Goal: Transaction & Acquisition: Obtain resource

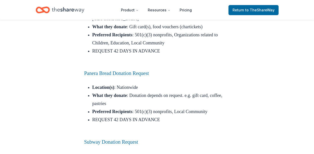
scroll to position [1649, 0]
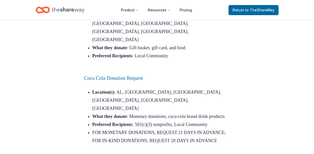
scroll to position [1885, 0]
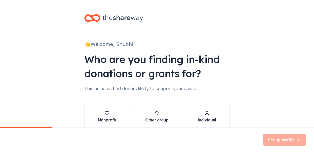
scroll to position [26, 0]
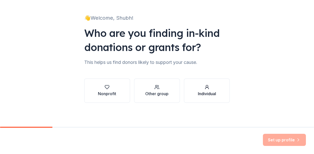
click at [203, 93] on div "Individual" at bounding box center [207, 94] width 18 height 6
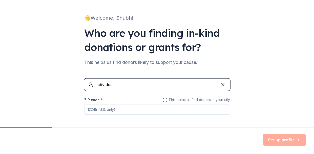
scroll to position [48, 0]
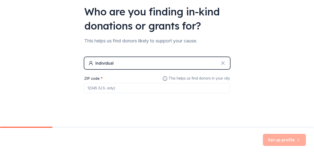
click at [224, 65] on icon at bounding box center [223, 63] width 6 height 6
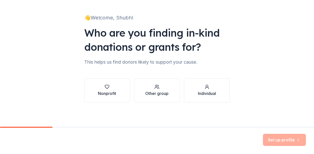
scroll to position [26, 0]
click at [163, 88] on div "button" at bounding box center [156, 87] width 23 height 5
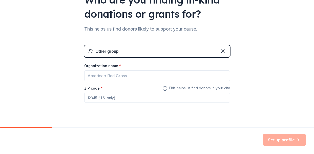
scroll to position [67, 0]
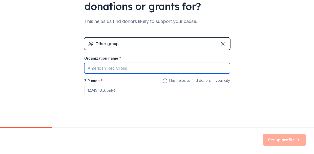
click at [170, 68] on input "Organization name *" at bounding box center [157, 68] width 146 height 11
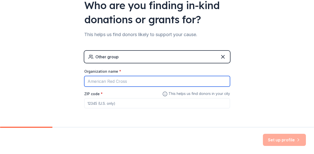
scroll to position [70, 0]
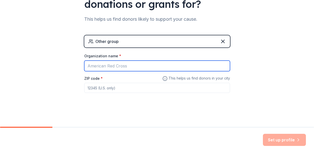
type input "V"
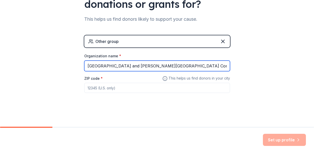
type input "[GEOGRAPHIC_DATA] and [PERSON_NAME][GEOGRAPHIC_DATA] Computer Science Clubs"
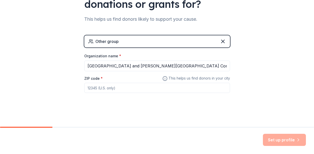
click at [168, 86] on input "ZIP code *" at bounding box center [157, 88] width 146 height 10
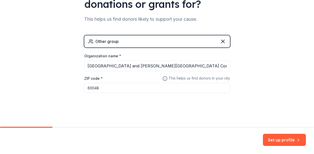
type input "60048"
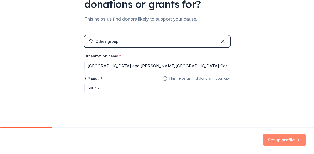
click at [288, 136] on button "Set up profile" at bounding box center [284, 140] width 43 height 12
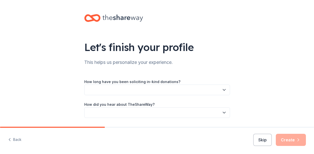
scroll to position [15, 0]
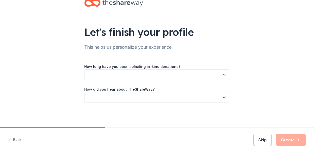
click at [192, 72] on button "button" at bounding box center [157, 75] width 146 height 11
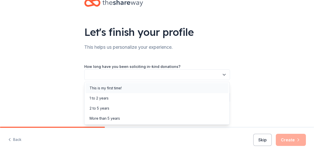
click at [194, 90] on div "This is my first time!" at bounding box center [157, 88] width 143 height 10
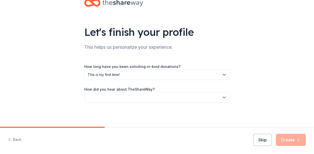
click at [182, 89] on div "How did you hear about TheShareWay?" at bounding box center [157, 94] width 146 height 17
click at [186, 96] on button "button" at bounding box center [157, 97] width 146 height 11
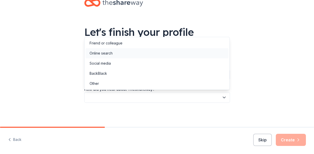
click at [184, 52] on div "Online search" at bounding box center [157, 53] width 143 height 10
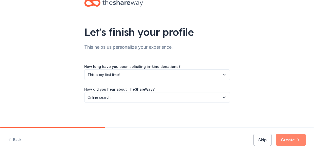
click at [293, 145] on button "Create" at bounding box center [291, 140] width 30 height 12
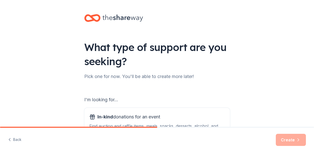
click at [290, 136] on div "Create" at bounding box center [291, 140] width 30 height 12
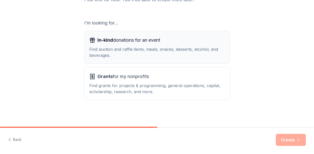
click at [201, 55] on div "Find auction and raffle items, meals, snacks, desserts, alcohol, and beverages." at bounding box center [157, 52] width 136 height 12
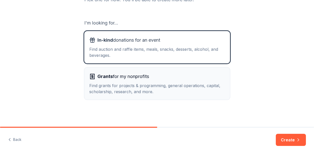
click at [208, 74] on div "Grants for my nonprofits" at bounding box center [157, 77] width 136 height 8
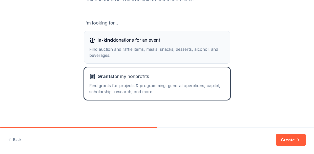
click at [207, 52] on div "Find auction and raffle items, meals, snacks, desserts, alcohol, and beverages." at bounding box center [157, 52] width 136 height 12
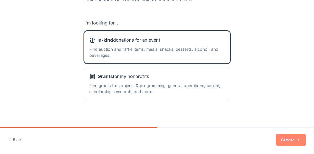
click at [290, 137] on button "Create" at bounding box center [291, 140] width 30 height 12
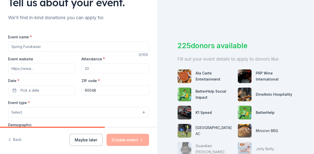
scroll to position [45, 0]
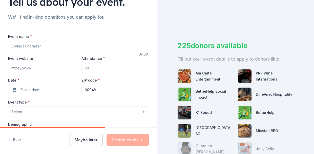
click at [61, 46] on input "Event name *" at bounding box center [78, 46] width 141 height 10
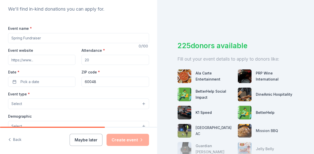
scroll to position [54, 0]
type input "D128 STEAM Showcase"
click at [48, 59] on input "Event website" at bounding box center [41, 59] width 67 height 10
paste input "https://vhcsclub.github.io/d128-steam-showcase.html"
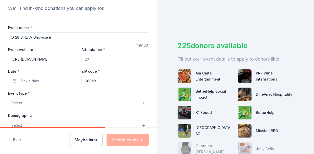
scroll to position [0, 30]
type input "https://vhcsclub.github.io/d128-steam-showcase.html"
click at [97, 52] on div "Attendance *" at bounding box center [115, 56] width 67 height 18
click at [97, 55] on input "Attendance *" at bounding box center [115, 59] width 67 height 10
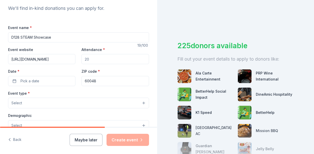
type input "1"
click at [52, 83] on button "Pick a date" at bounding box center [41, 81] width 67 height 10
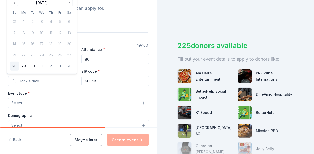
click at [106, 61] on input "80" at bounding box center [115, 59] width 67 height 10
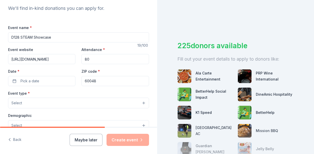
type input "8"
type input "80"
click at [46, 81] on button "Pick a date" at bounding box center [41, 81] width 67 height 10
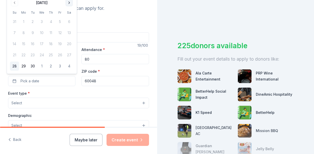
click at [68, 3] on button "Go to next month" at bounding box center [69, 2] width 7 height 7
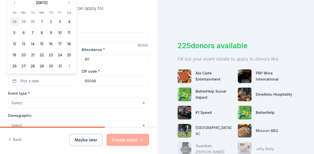
click at [74, 1] on div "October 2025 Su Mo Tu We Th Fr Sa 28 29 30 1 2 3 4 5 6 7 8 9 10 11 12 13 14 15 …" at bounding box center [42, 35] width 70 height 78
click at [71, 2] on button "Go to next month" at bounding box center [69, 2] width 7 height 7
click at [71, 2] on th "Sa" at bounding box center [69, 1] width 9 height 5
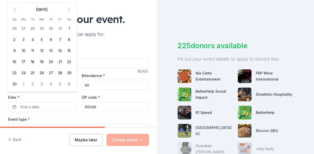
scroll to position [36, 0]
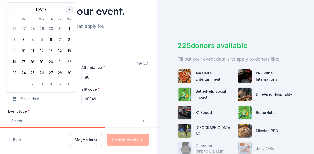
click at [69, 7] on button "Go to next month" at bounding box center [69, 9] width 7 height 7
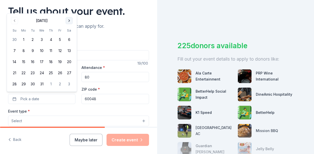
click at [68, 22] on button "Go to next month" at bounding box center [69, 20] width 7 height 7
click at [61, 51] on button "9" at bounding box center [59, 50] width 9 height 9
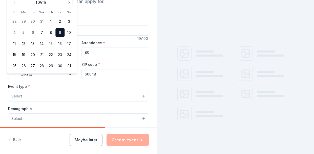
scroll to position [62, 0]
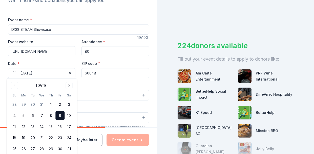
click at [97, 96] on button "Select" at bounding box center [78, 95] width 141 height 11
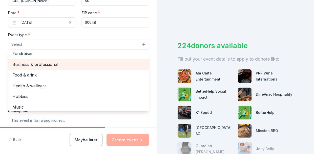
scroll to position [4, 0]
click at [86, 64] on span "Business & professional" at bounding box center [78, 65] width 132 height 7
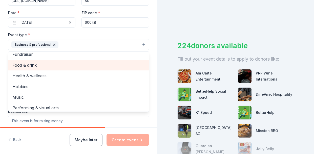
scroll to position [6, 0]
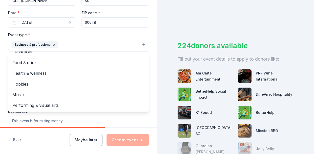
click at [150, 33] on div "Tell us about your event. We'll find in-kind donations you can apply for. Event…" at bounding box center [78, 56] width 157 height 338
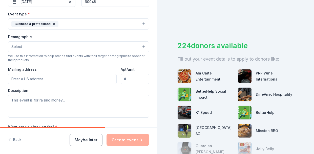
scroll to position [143, 0]
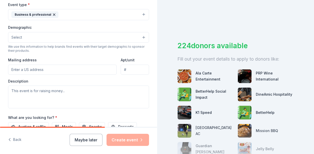
click at [97, 35] on button "Select" at bounding box center [78, 37] width 141 height 11
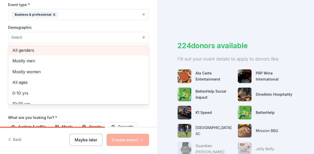
click at [99, 48] on span "All genders" at bounding box center [78, 50] width 132 height 7
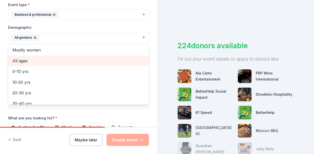
scroll to position [0, 0]
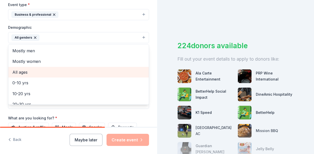
click at [85, 69] on span "All ages" at bounding box center [78, 72] width 132 height 7
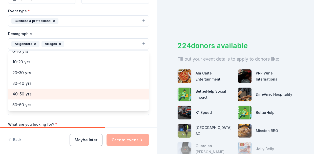
scroll to position [22, 0]
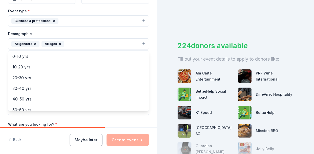
click at [58, 42] on icon "button" at bounding box center [60, 44] width 4 height 4
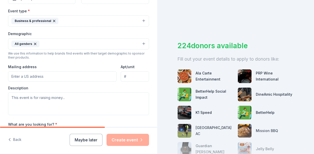
click at [57, 42] on button "All genders" at bounding box center [78, 43] width 141 height 11
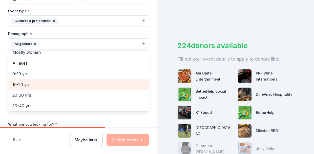
scroll to position [17, 0]
click at [68, 83] on span "10-20 yrs" at bounding box center [78, 83] width 132 height 7
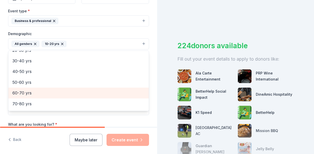
scroll to position [51, 0]
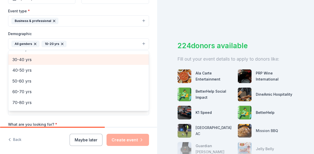
click at [82, 54] on div "30-40 yrs" at bounding box center [78, 59] width 141 height 11
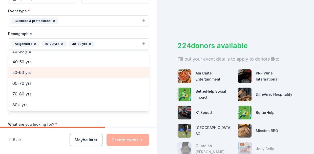
click at [82, 69] on span "50-60 yrs" at bounding box center [78, 72] width 132 height 7
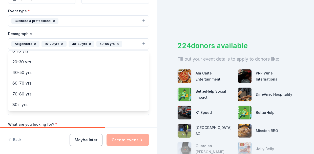
click at [141, 125] on div "Event name * D128 STEAM Showcase 19 /100 Event website https://vhcsclub.github.…" at bounding box center [78, 59] width 141 height 235
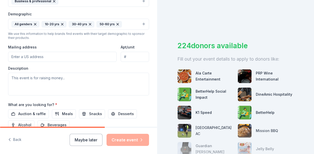
scroll to position [158, 0]
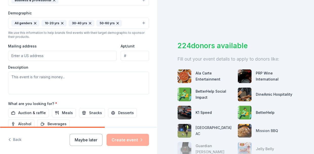
click at [99, 56] on input "Mailing address" at bounding box center [62, 56] width 109 height 10
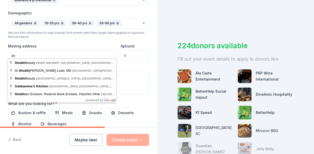
type input "s"
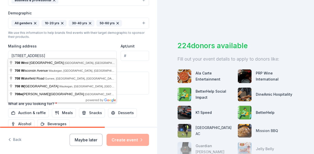
type input "708 West Park Avenue, Libertyville, IL, 60048"
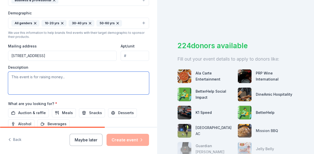
click at [121, 85] on textarea at bounding box center [78, 83] width 141 height 23
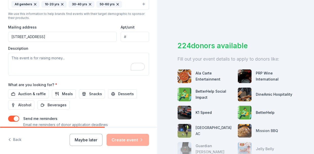
scroll to position [177, 0]
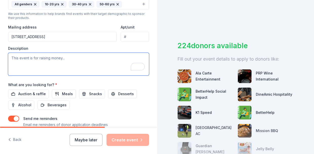
paste textarea "Students will present their STEAM/passion projects from the first semester, whi…"
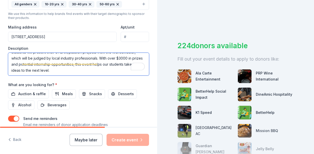
scroll to position [0, 0]
type textarea "Students will present their STEAM/passion projects from the first semester, whi…"
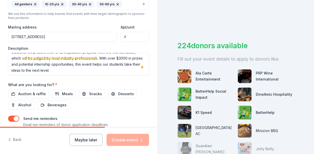
click at [87, 78] on div "Event name * D128 STEAM Showcase 19 /100 Event website https://vhcsclub.github.…" at bounding box center [78, 19] width 141 height 235
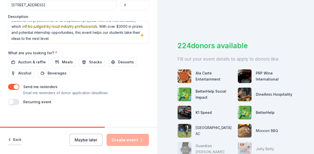
click at [10, 140] on icon "button" at bounding box center [9, 140] width 5 height 5
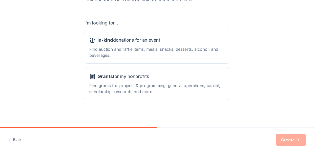
click at [115, 99] on button "Grants for my nonprofits Find grants for projects & programming, general operat…" at bounding box center [157, 84] width 146 height 32
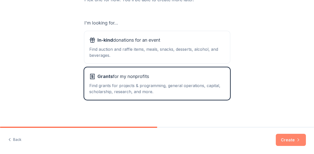
click at [282, 140] on button "Create" at bounding box center [291, 140] width 30 height 12
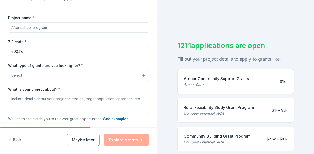
click at [68, 30] on input "Project name *" at bounding box center [78, 28] width 141 height 10
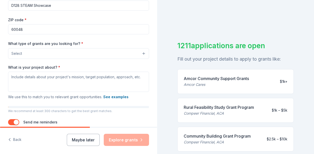
type input "D128 STEAM Showcase"
click at [79, 52] on button "Select" at bounding box center [78, 53] width 141 height 11
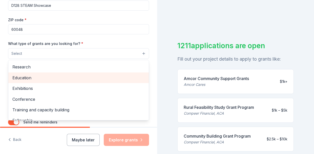
click at [78, 77] on span "Education" at bounding box center [78, 78] width 132 height 7
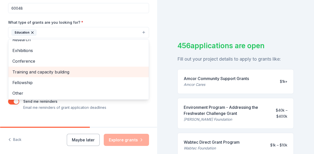
click at [86, 67] on div "Training and capacity building" at bounding box center [78, 72] width 141 height 11
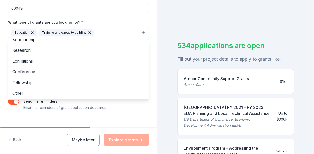
click at [133, 20] on div "What type of grants are you looking for? * Education Training and capacity buil…" at bounding box center [78, 28] width 141 height 19
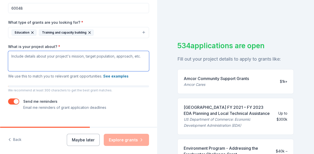
click at [101, 57] on textarea "What is your project about? *" at bounding box center [78, 61] width 141 height 20
paste textarea "Students will present their STEAM/passion projects from the first semester, whi…"
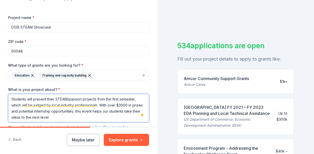
type textarea "Students will present their STEAM/passion projects from the first semester, whi…"
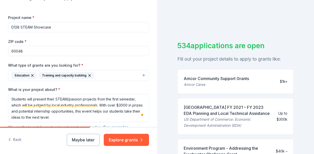
click at [91, 26] on input "D128 STEAM Showcase" at bounding box center [78, 27] width 141 height 10
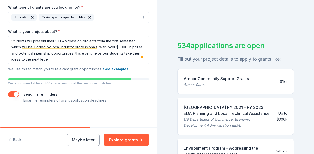
type input "D128 STEAM Showcase and [PERSON_NAME][GEOGRAPHIC_DATA] Hackathon"
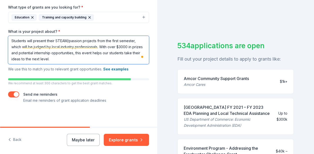
click at [75, 61] on textarea "Students will present their STEAM/passion projects from the first semester, whi…" at bounding box center [78, 50] width 141 height 28
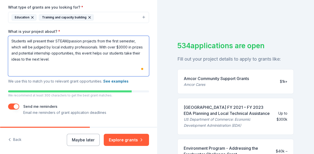
paste textarea "A thrilling 24-hour hackathon where students work in small teams to create inno…"
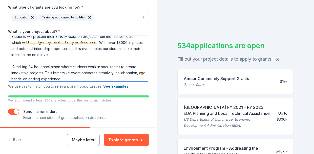
click at [11, 65] on textarea "Students will present their STEAM/passion projects from the first semester, whi…" at bounding box center [78, 59] width 141 height 46
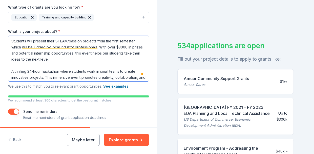
click at [12, 40] on textarea "Students will present their STEAM/passion projects from the first semester, whi…" at bounding box center [78, 59] width 141 height 46
click at [22, 40] on textarea "Students will present their STEAM/passion projects from the first semester, whi…" at bounding box center [78, 59] width 141 height 46
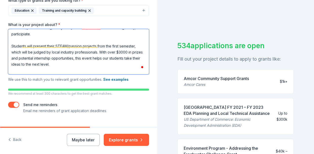
click at [56, 55] on textarea "We are raising funds for two upcoming events where students from two high schoo…" at bounding box center [78, 52] width 141 height 46
paste textarea "https://vhcsclub.github.io/d128-steam-showcase.html"
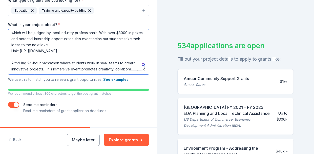
click at [85, 71] on textarea "We are raising funds for two upcoming events where students from two high schoo…" at bounding box center [78, 52] width 141 height 46
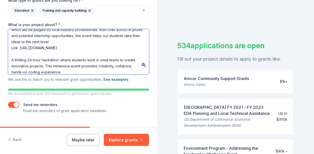
paste textarea "https://vernonhillscs.github.io/hackvh2025/"
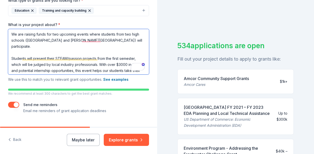
click at [93, 41] on textarea "We are raising funds for two upcoming events where students from two high schoo…" at bounding box center [78, 52] width 141 height 46
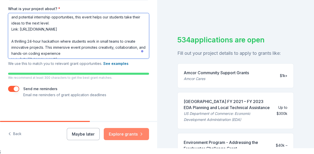
type textarea "We are raising funds for two upcoming events where students from two high schoo…"
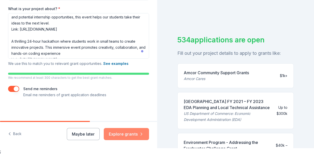
click at [129, 128] on button "Explore grants" at bounding box center [126, 134] width 45 height 12
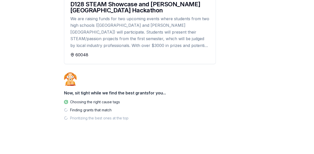
click at [167, 39] on div "We are raising funds for two upcoming events where students from two high schoo…" at bounding box center [139, 31] width 139 height 33
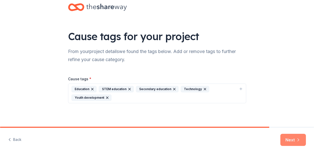
click at [293, 142] on button "Next" at bounding box center [294, 140] width 26 height 12
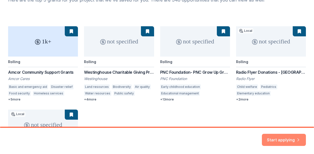
click at [276, 140] on button "Start applying" at bounding box center [284, 137] width 44 height 12
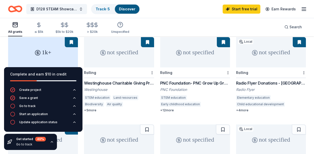
click at [51, 52] on div "1k+" at bounding box center [43, 52] width 70 height 30
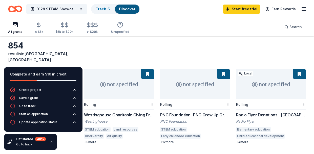
scroll to position [15, 0]
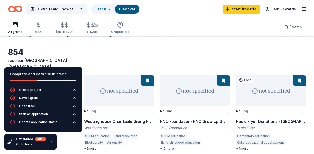
click at [130, 95] on div "not specified" at bounding box center [119, 91] width 70 height 30
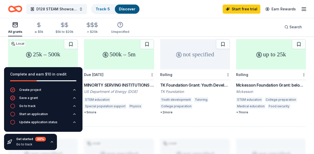
scroll to position [402, 0]
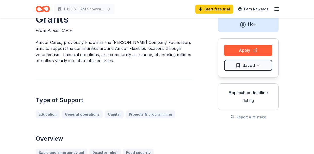
scroll to position [30, 0]
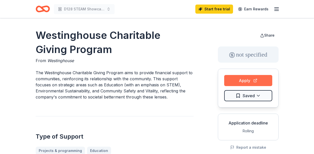
click at [231, 77] on button "Apply" at bounding box center [248, 80] width 48 height 11
